Goal: Task Accomplishment & Management: Manage account settings

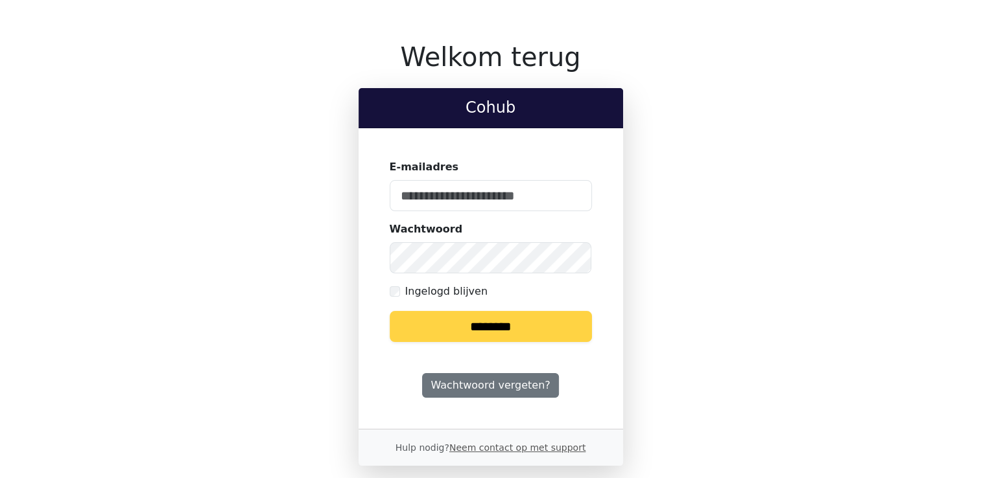
type input "**********"
click at [488, 336] on input "********" at bounding box center [491, 326] width 202 height 31
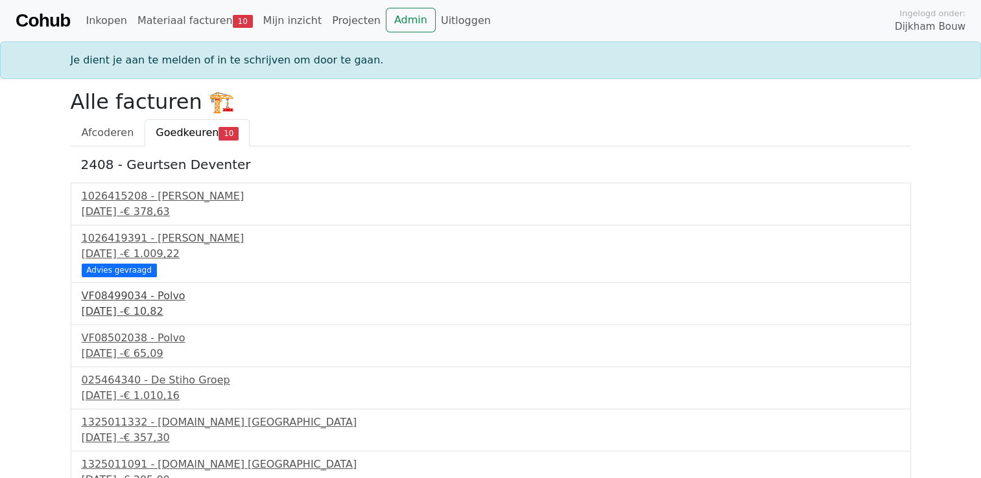
click at [144, 304] on div "18 september 2025 - € 10,82" at bounding box center [491, 312] width 818 height 16
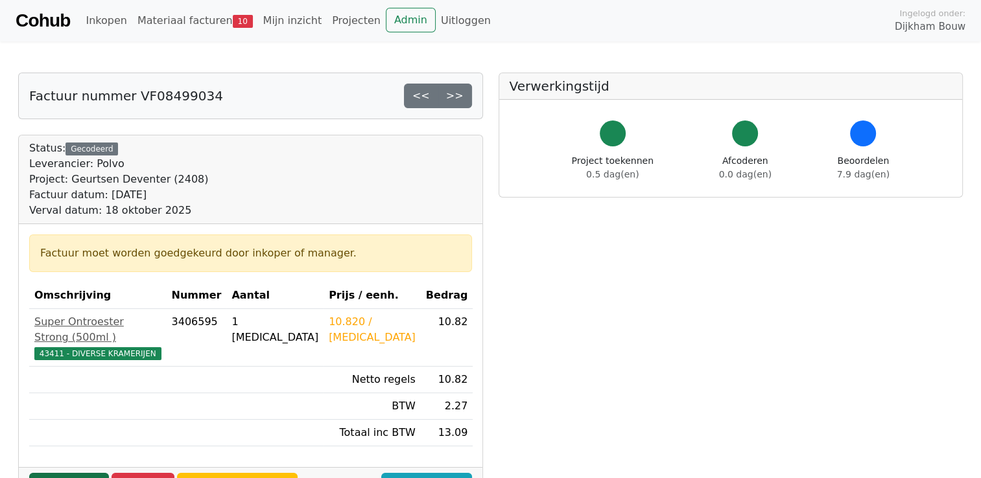
click at [78, 473] on link "Goedkeuren" at bounding box center [69, 485] width 80 height 25
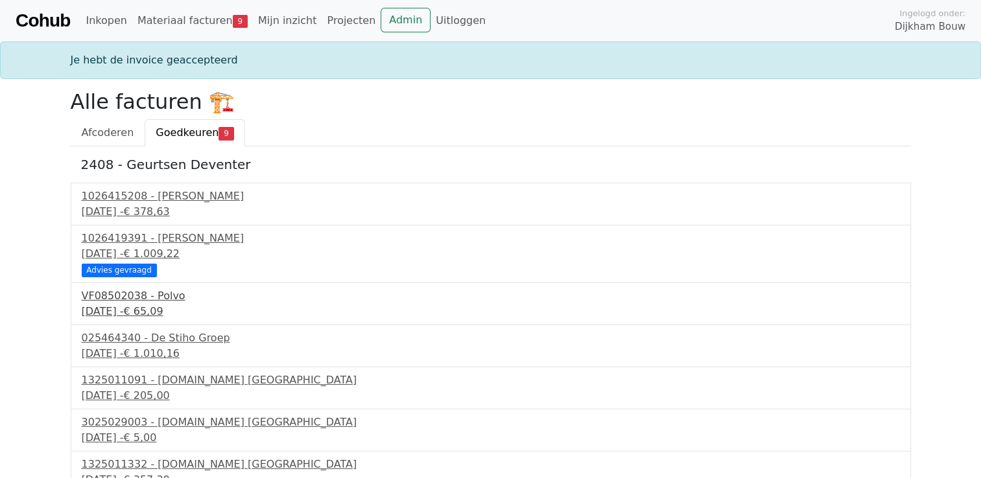
click at [127, 289] on div "VF08502038 - Polvo" at bounding box center [491, 297] width 818 height 16
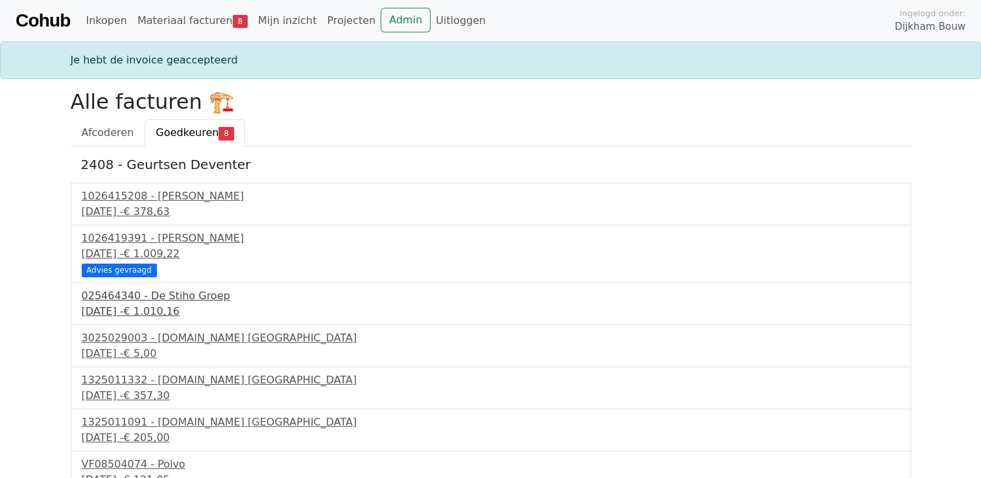
click at [154, 306] on div "20 september 2025 - € 1.010,16" at bounding box center [491, 312] width 818 height 16
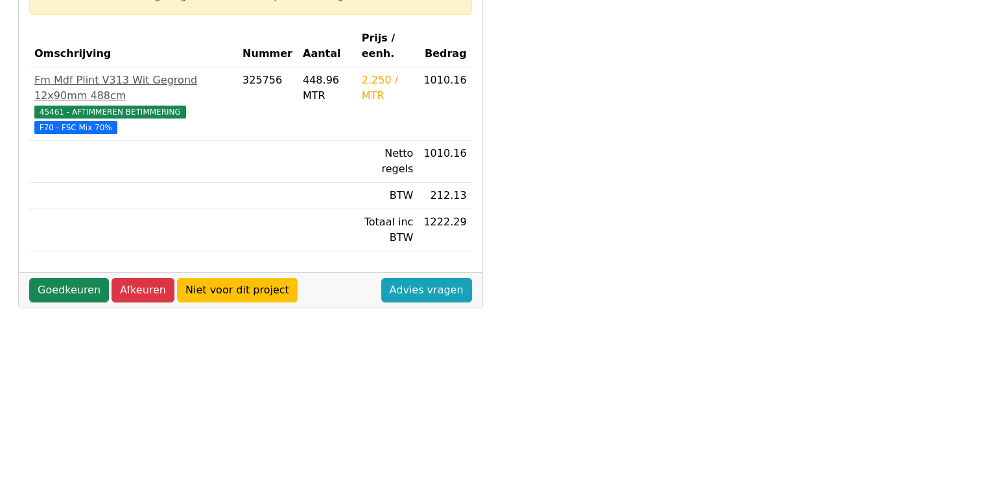
scroll to position [259, 0]
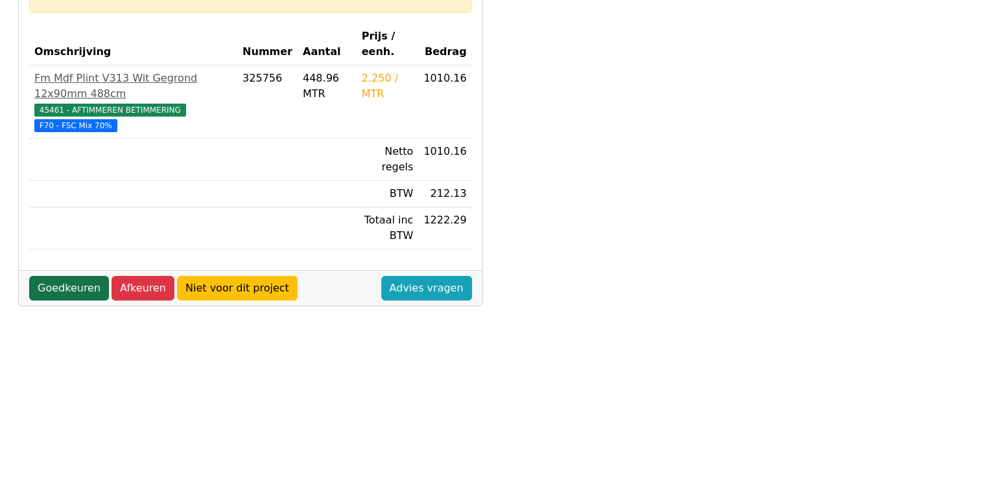
click at [82, 276] on link "Goedkeuren" at bounding box center [69, 288] width 80 height 25
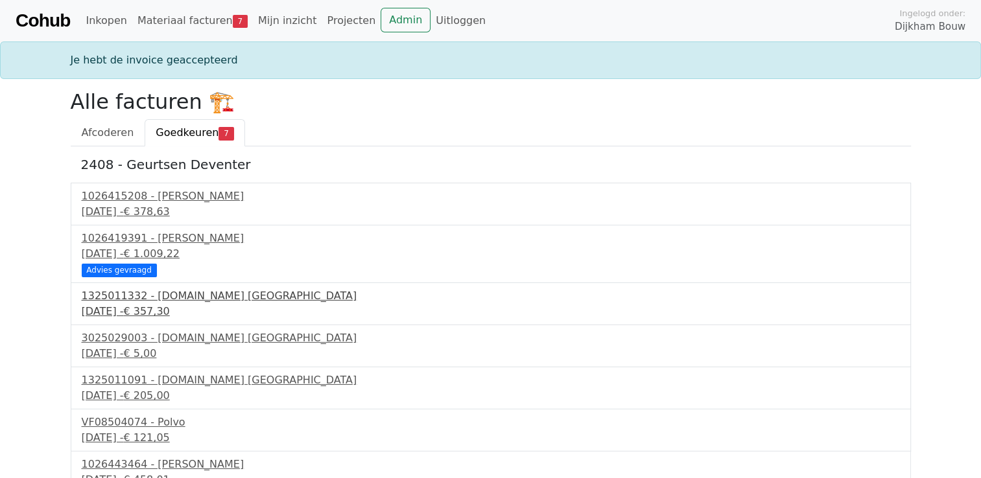
click at [154, 301] on div "1325011332 - [DOMAIN_NAME] [GEOGRAPHIC_DATA]" at bounding box center [491, 297] width 818 height 16
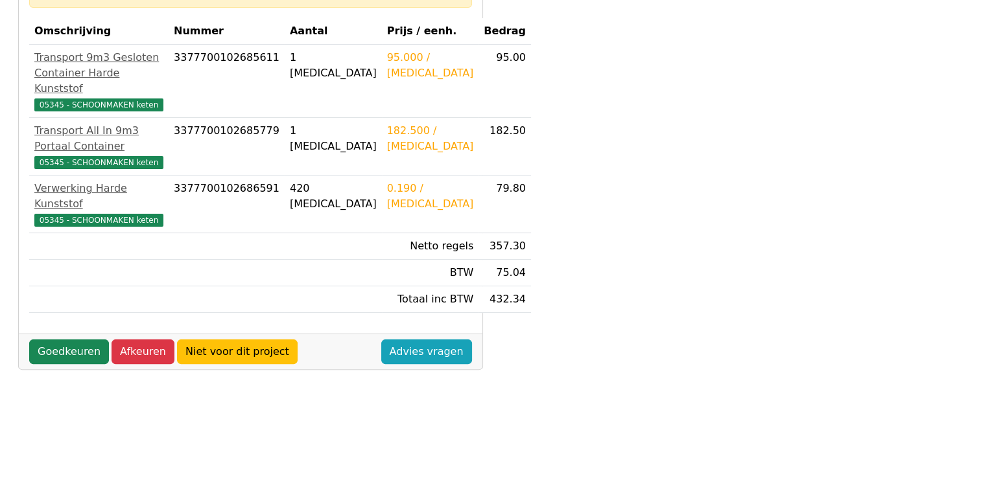
scroll to position [259, 0]
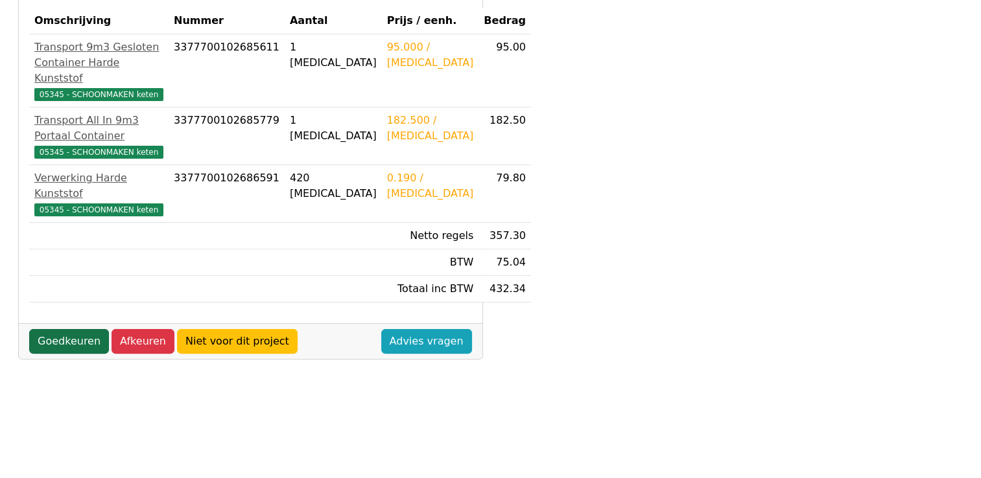
click at [74, 337] on link "Goedkeuren" at bounding box center [69, 341] width 80 height 25
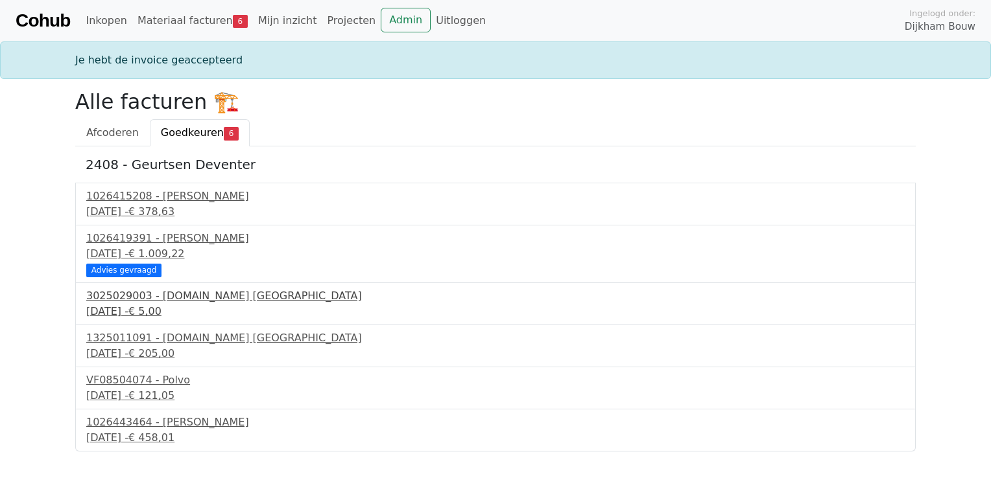
click at [145, 297] on div "3025029003 - [DOMAIN_NAME] [GEOGRAPHIC_DATA]" at bounding box center [495, 297] width 818 height 16
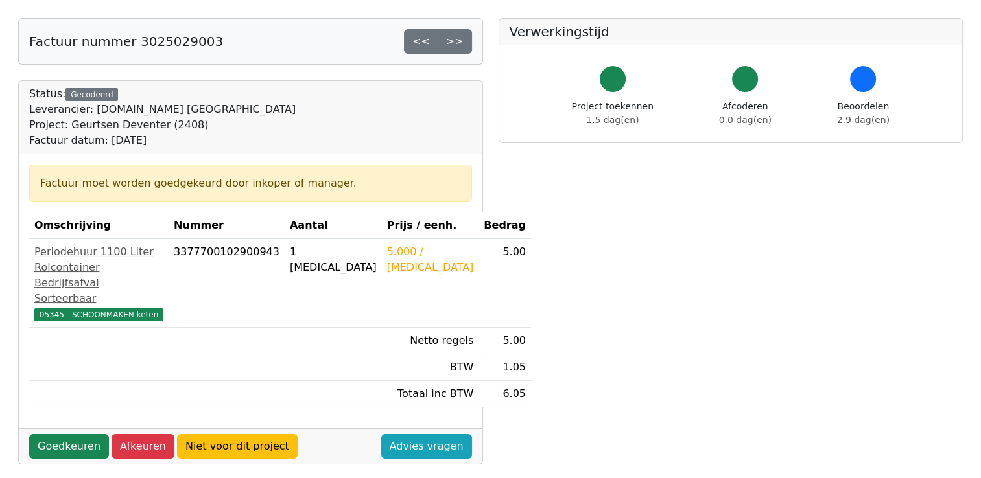
scroll to position [130, 0]
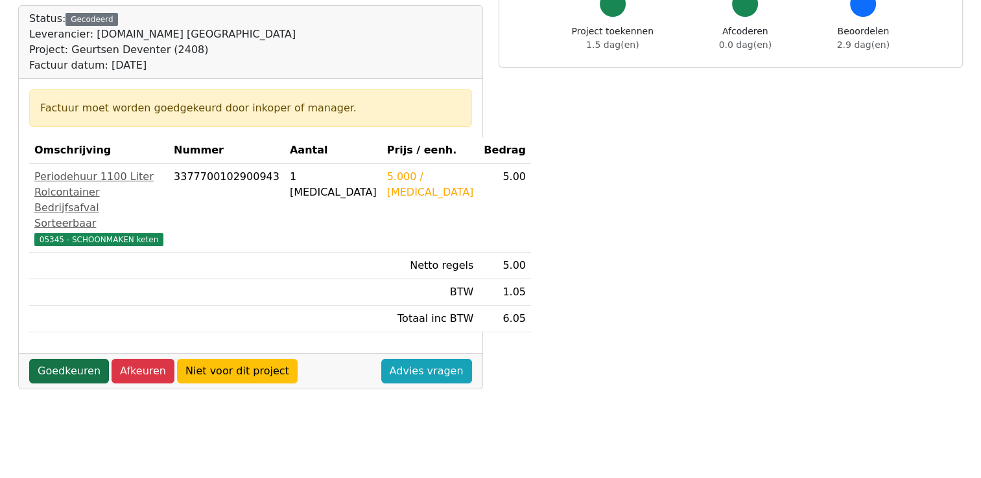
click at [68, 377] on link "Goedkeuren" at bounding box center [69, 371] width 80 height 25
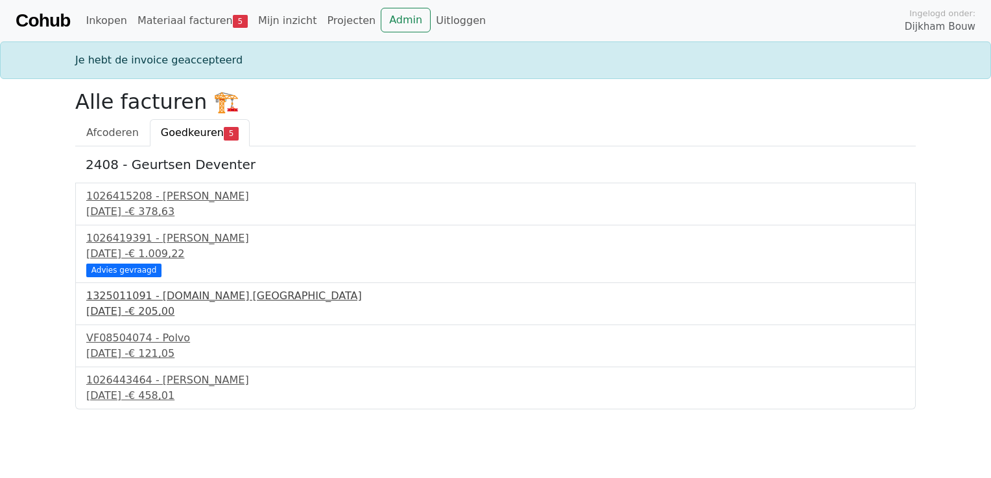
click at [157, 306] on div "[DATE] - € 205,00" at bounding box center [495, 312] width 818 height 16
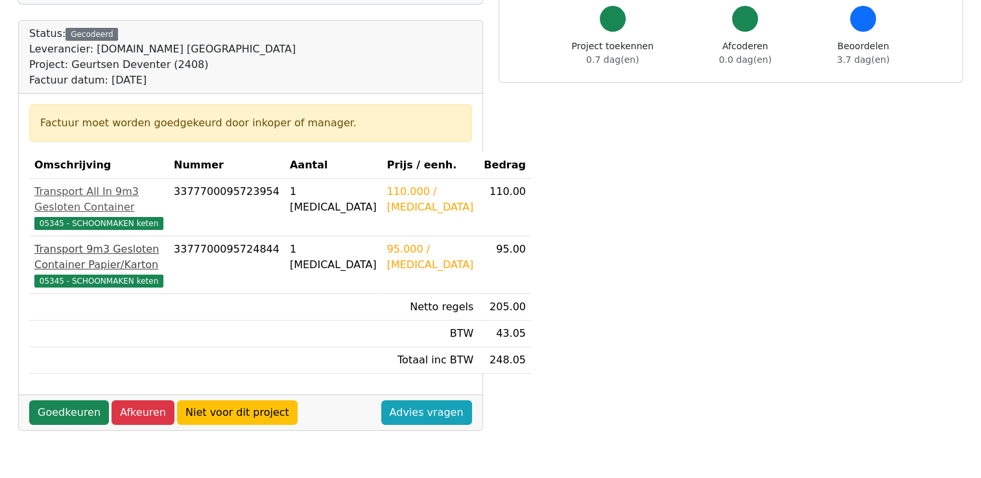
scroll to position [130, 0]
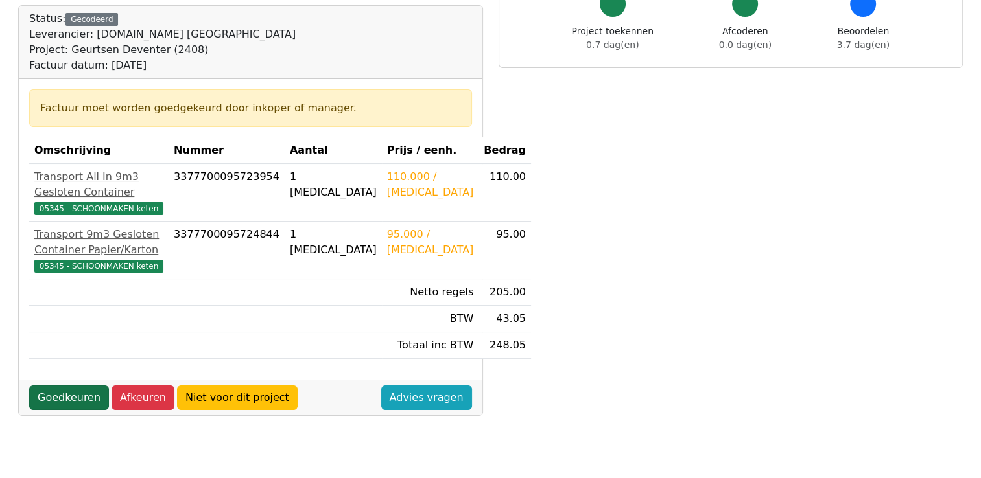
click at [76, 410] on link "Goedkeuren" at bounding box center [69, 398] width 80 height 25
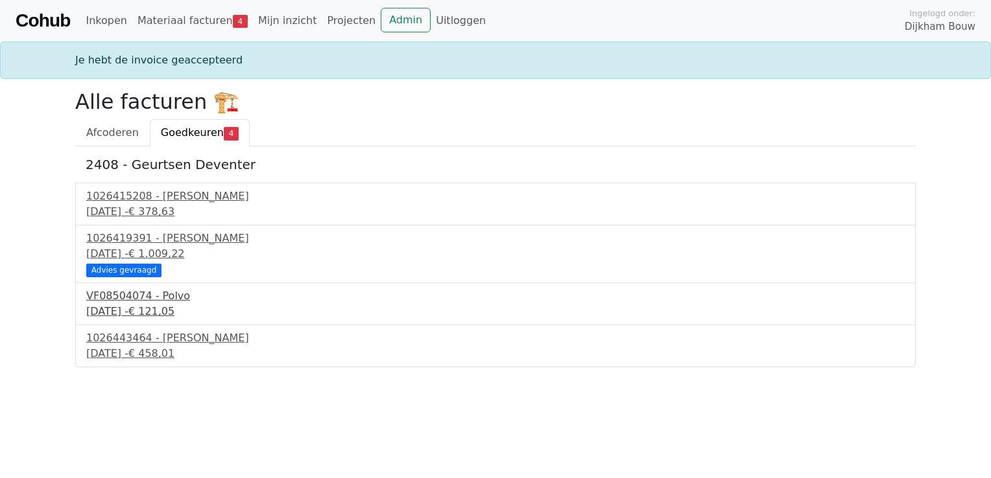
click at [129, 310] on div "[DATE] - € 121,05" at bounding box center [495, 312] width 818 height 16
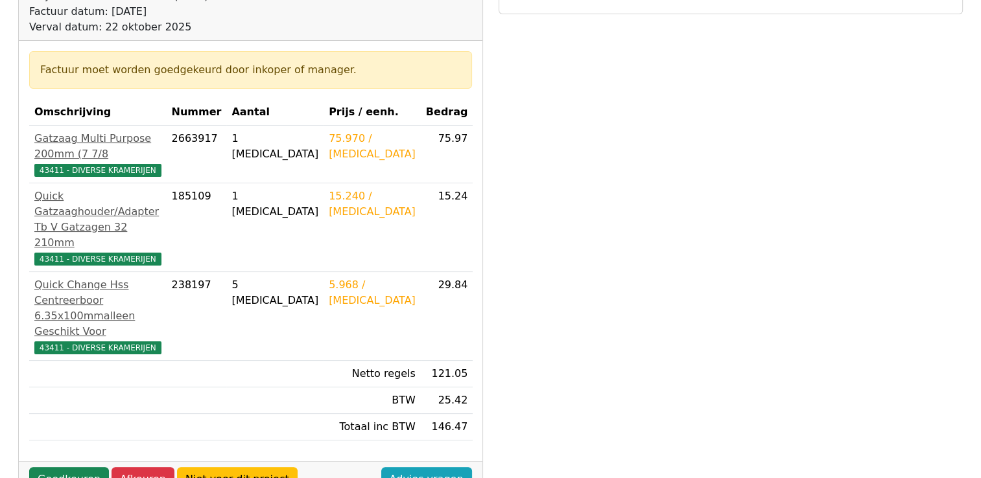
scroll to position [195, 0]
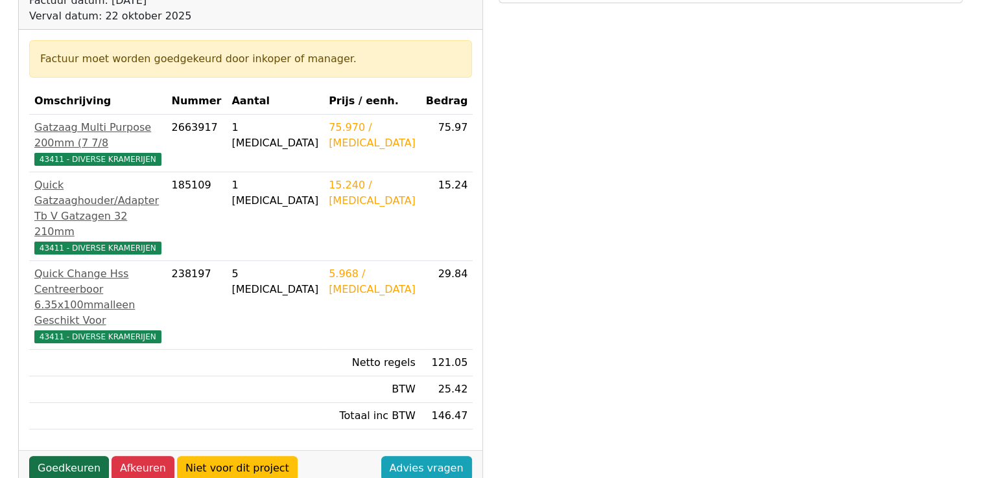
click at [79, 456] on link "Goedkeuren" at bounding box center [69, 468] width 80 height 25
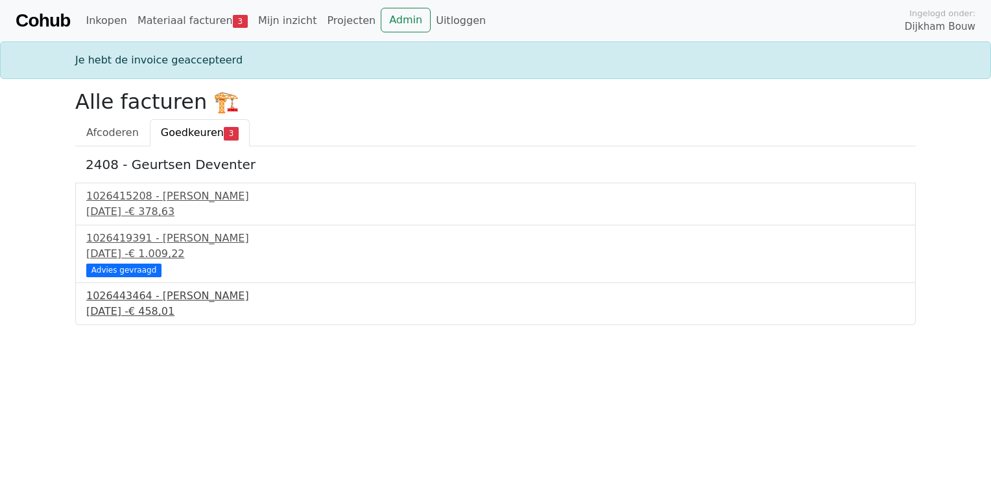
click at [143, 313] on div "23 september 2025 - € 458,01" at bounding box center [495, 312] width 818 height 16
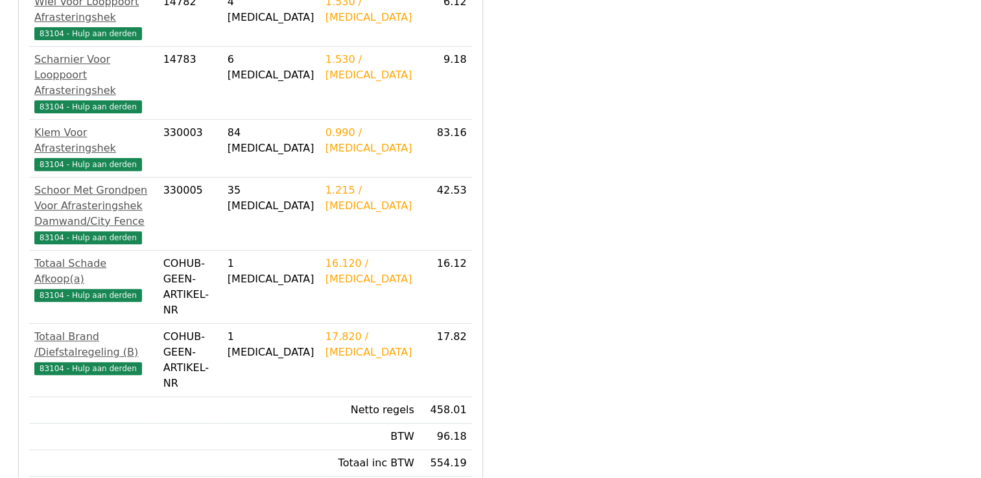
scroll to position [454, 0]
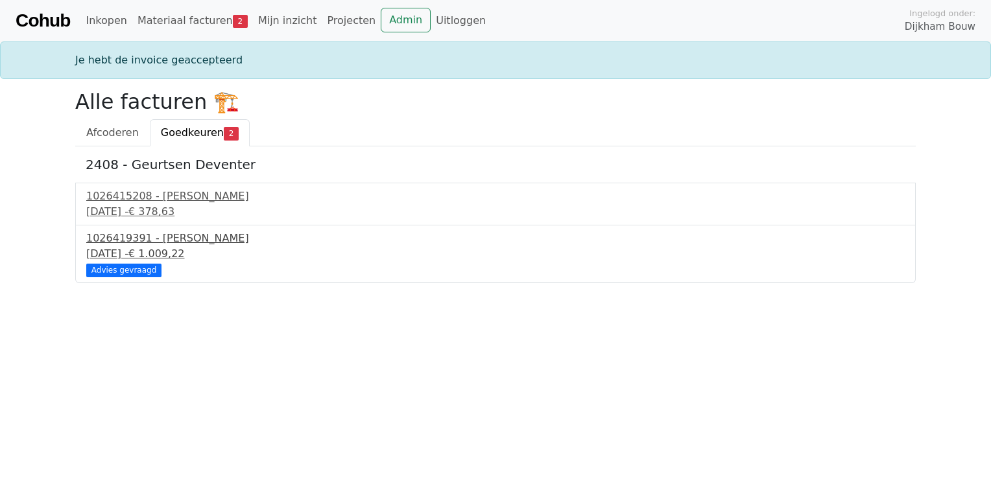
click at [185, 248] on span "€ 1.009,22" at bounding box center [156, 254] width 56 height 12
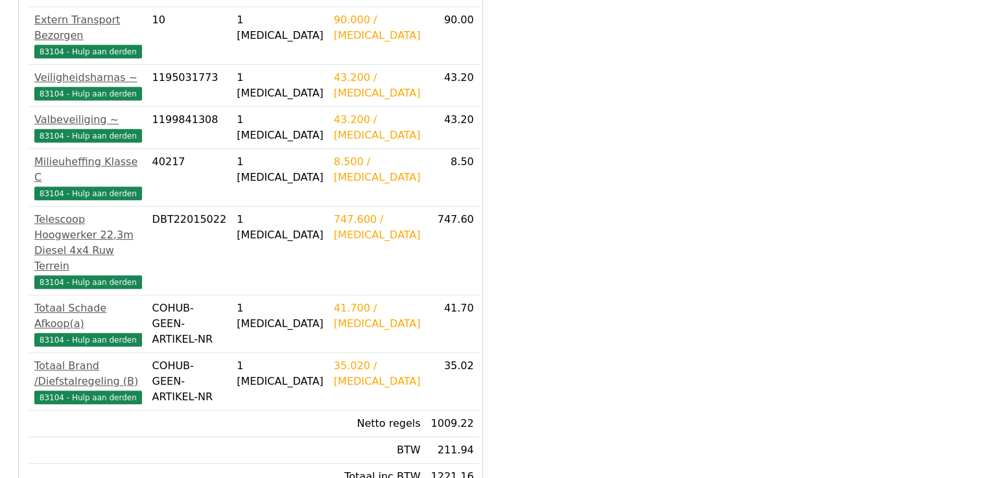
scroll to position [623, 0]
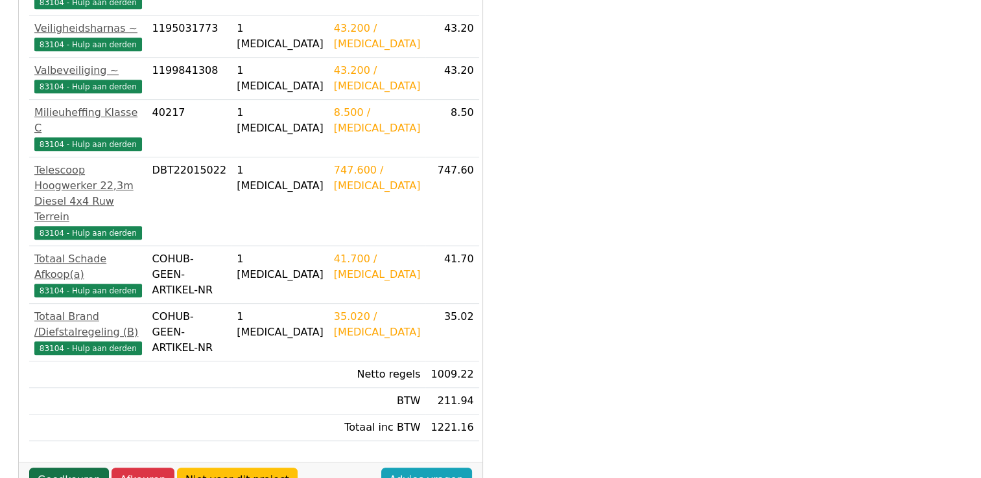
click at [67, 468] on link "Goedkeuren" at bounding box center [69, 480] width 80 height 25
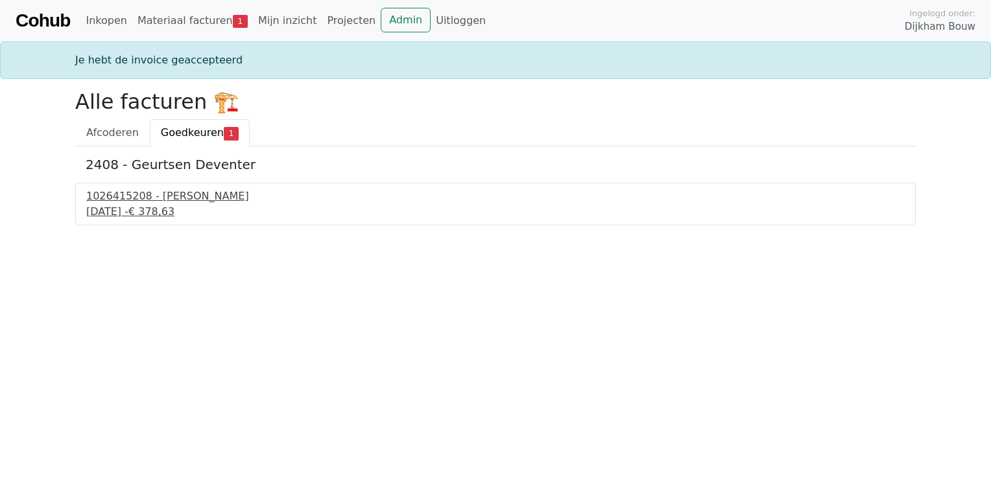
click at [161, 198] on div "1026415208 - [PERSON_NAME]" at bounding box center [495, 197] width 818 height 16
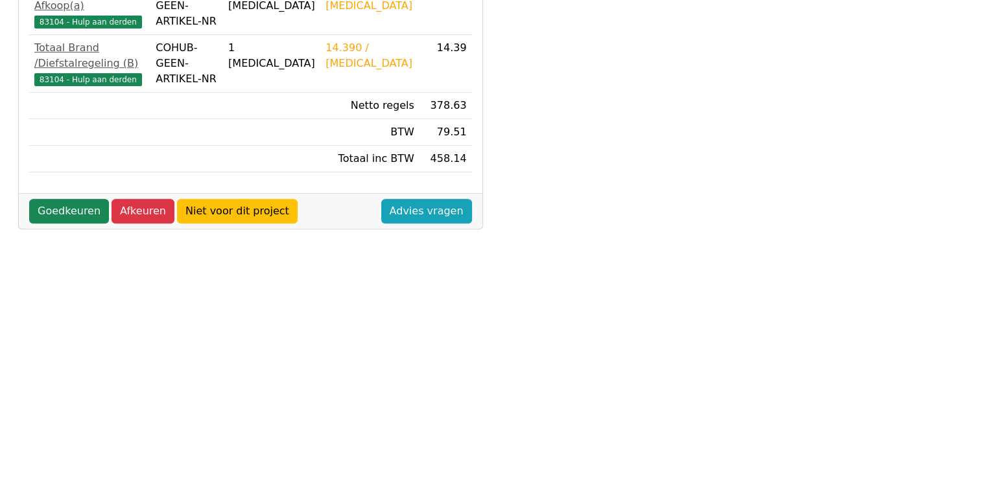
scroll to position [482, 0]
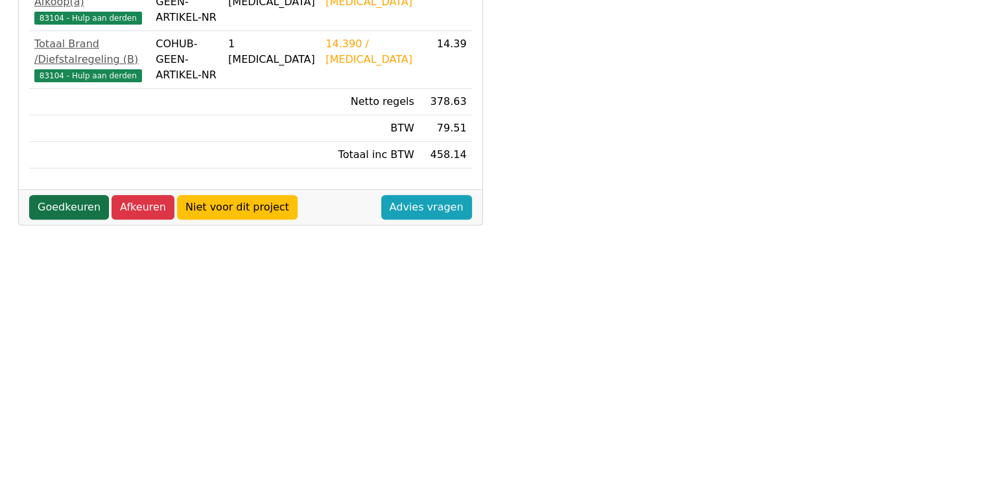
click at [78, 195] on link "Goedkeuren" at bounding box center [69, 207] width 80 height 25
